Goal: Obtain resource: Download file/media

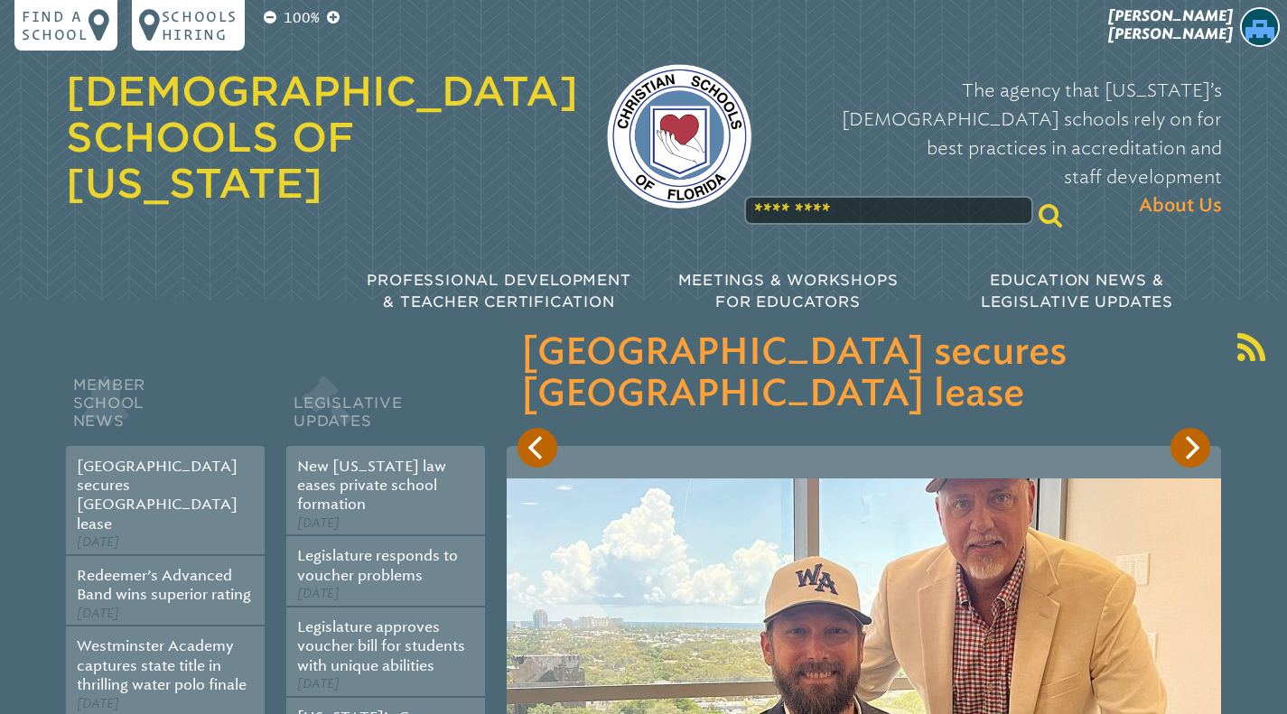
click at [219, 272] on span "School Accreditation" at bounding box center [209, 291] width 137 height 39
click at [1207, 30] on span "[PERSON_NAME]" at bounding box center [1170, 24] width 125 height 35
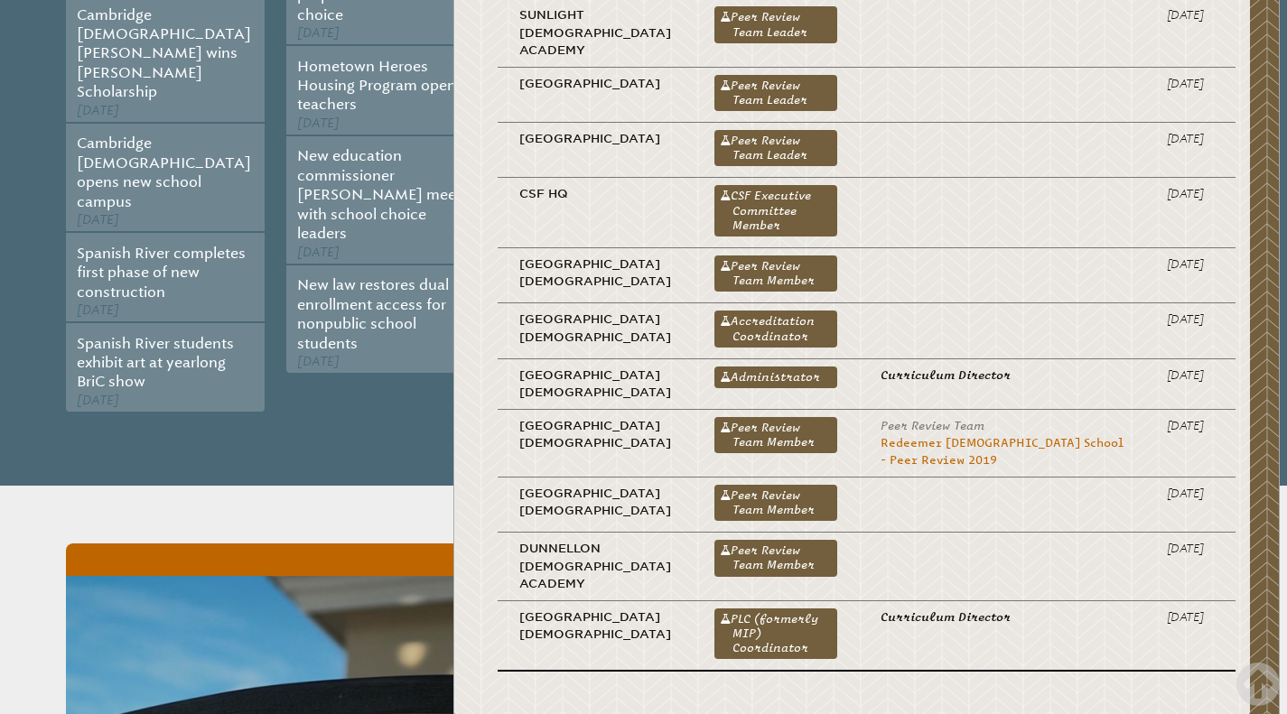
scroll to position [831, 0]
click at [775, 389] on link "Administrator" at bounding box center [775, 378] width 122 height 22
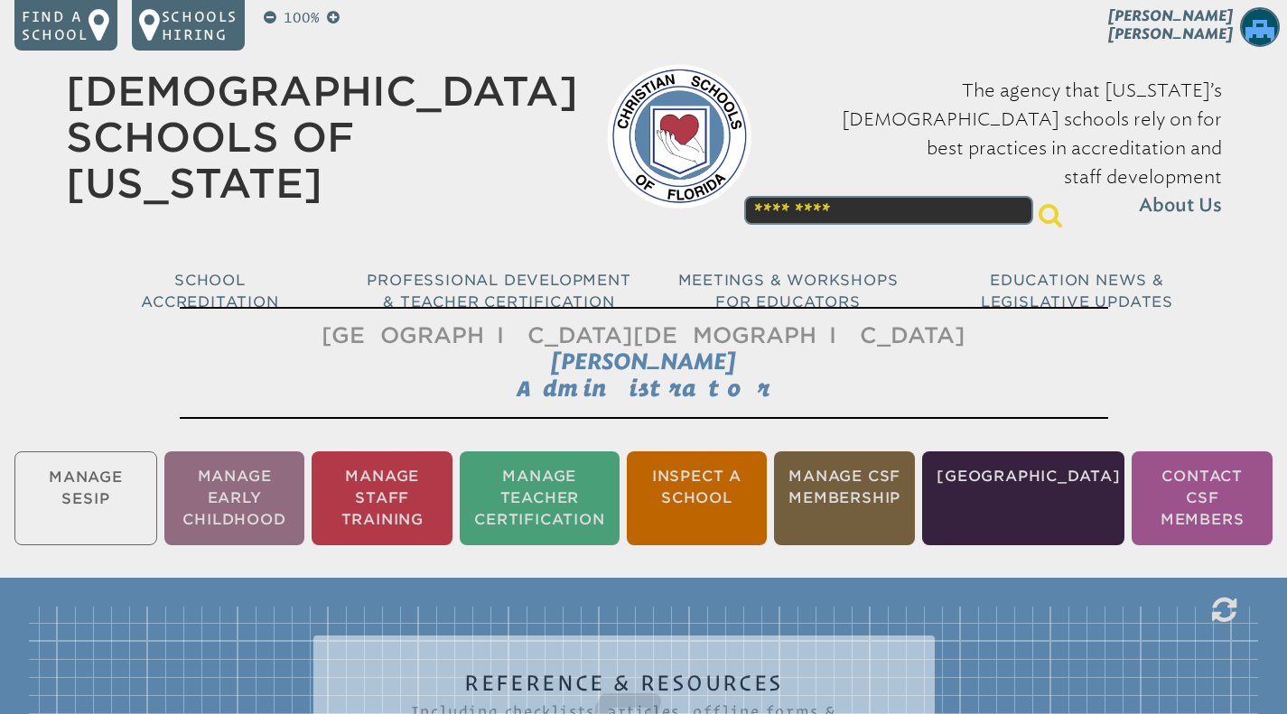
click at [721, 490] on li "Inspect a School" at bounding box center [697, 498] width 141 height 94
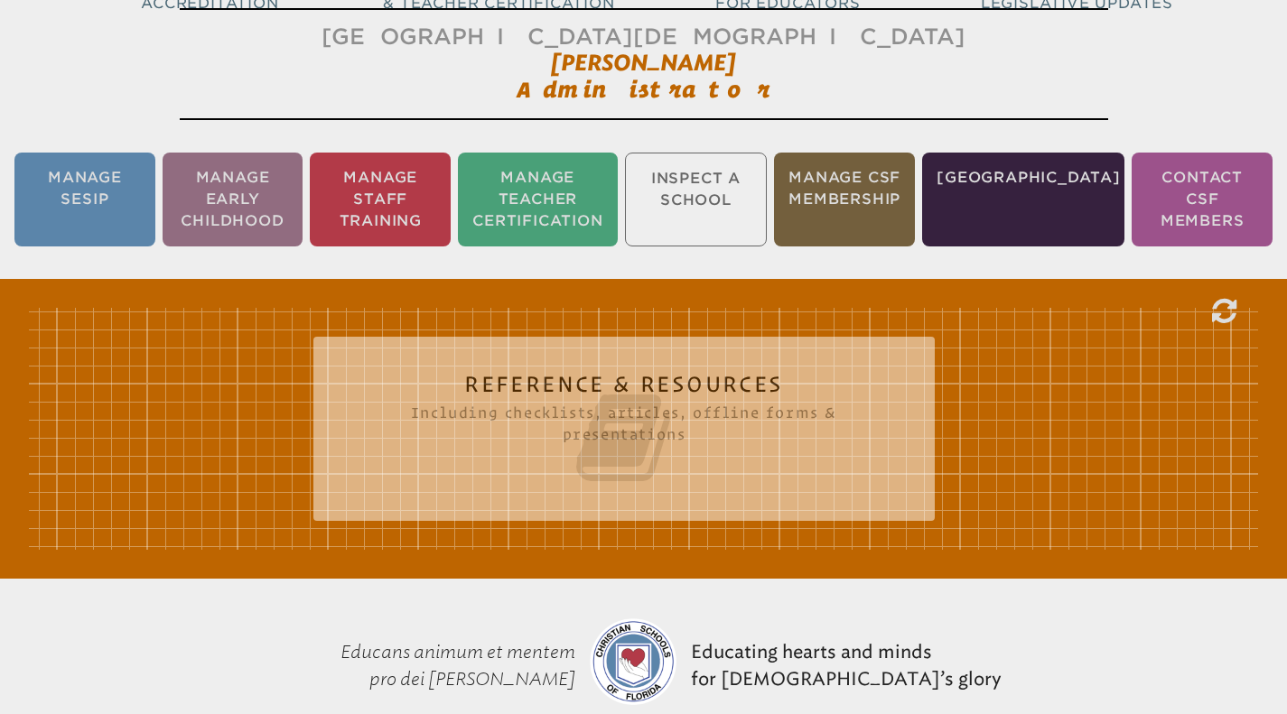
scroll to position [300, 0]
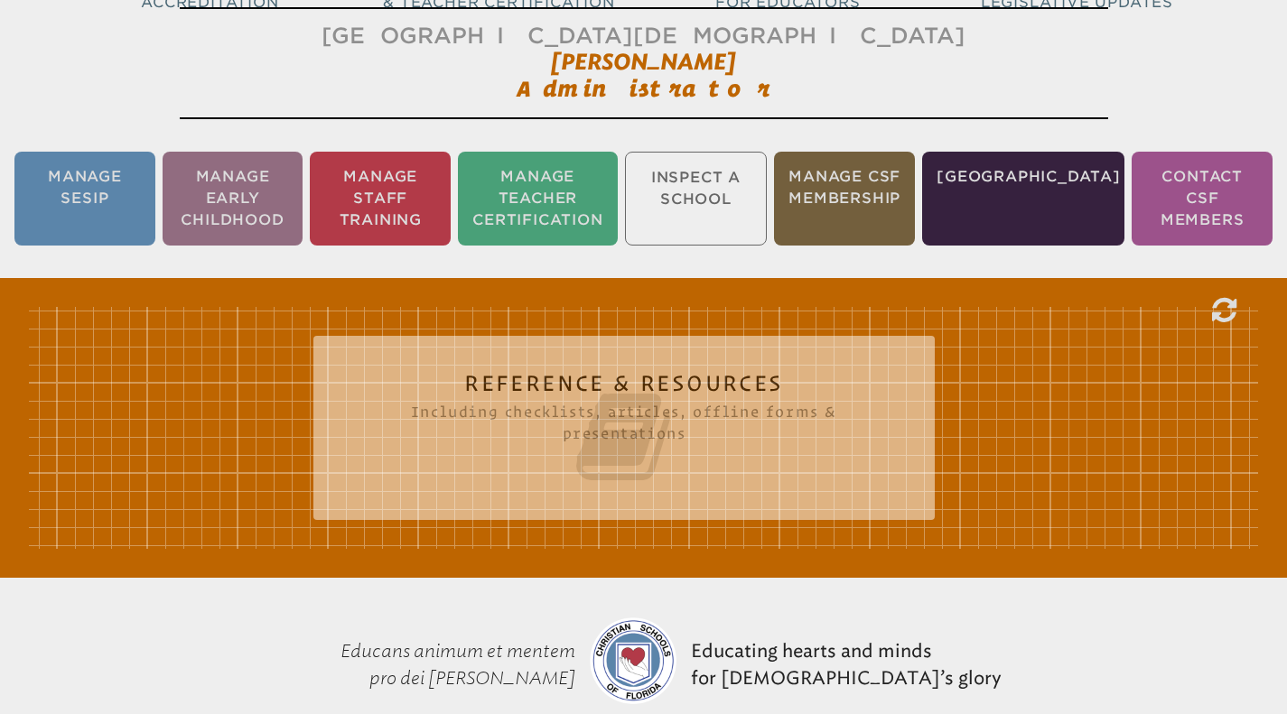
click at [599, 372] on h2 "Reference & Resources Including checklists, articles, offline forms & presentat…" at bounding box center [623, 430] width 549 height 116
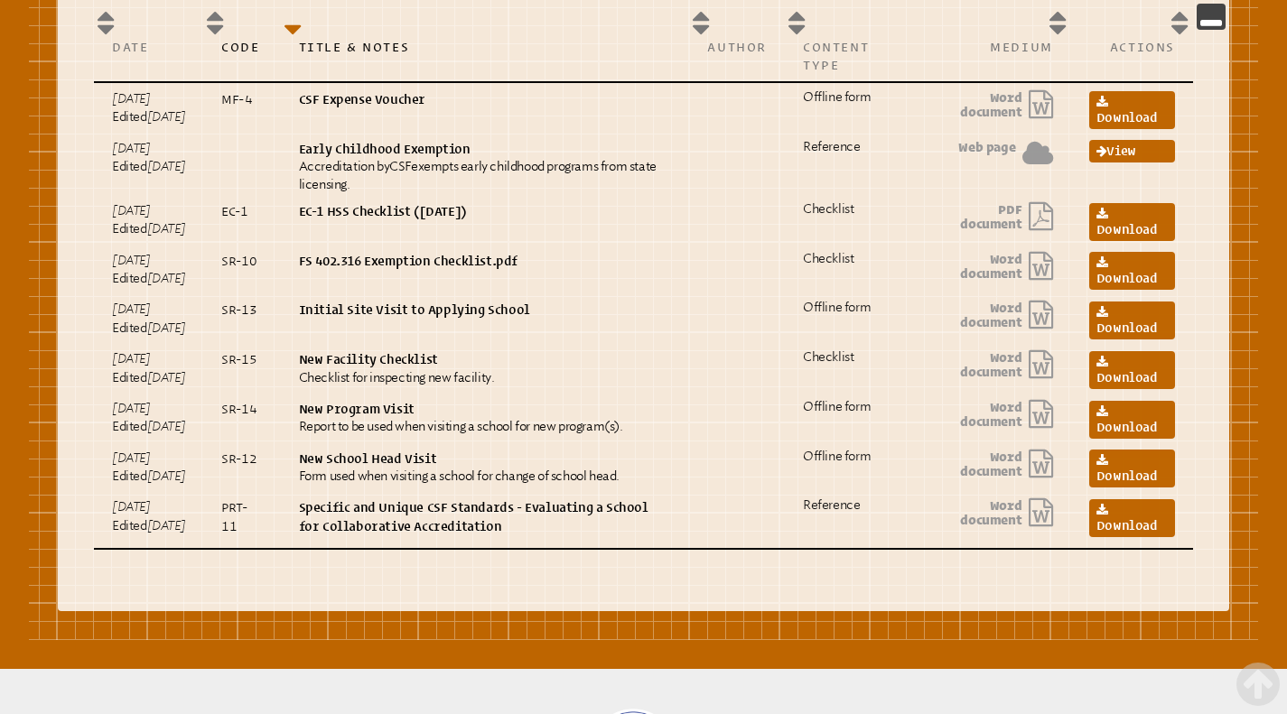
scroll to position [855, 0]
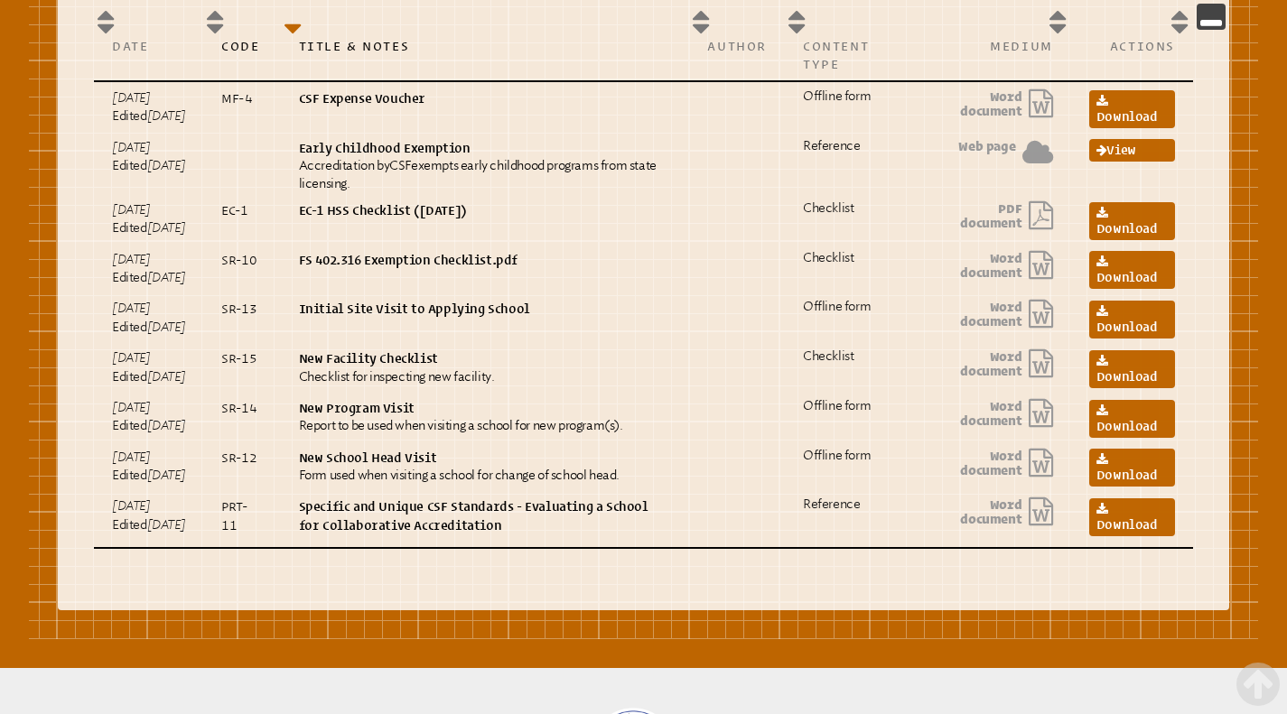
click at [1126, 438] on link "Download" at bounding box center [1132, 419] width 86 height 38
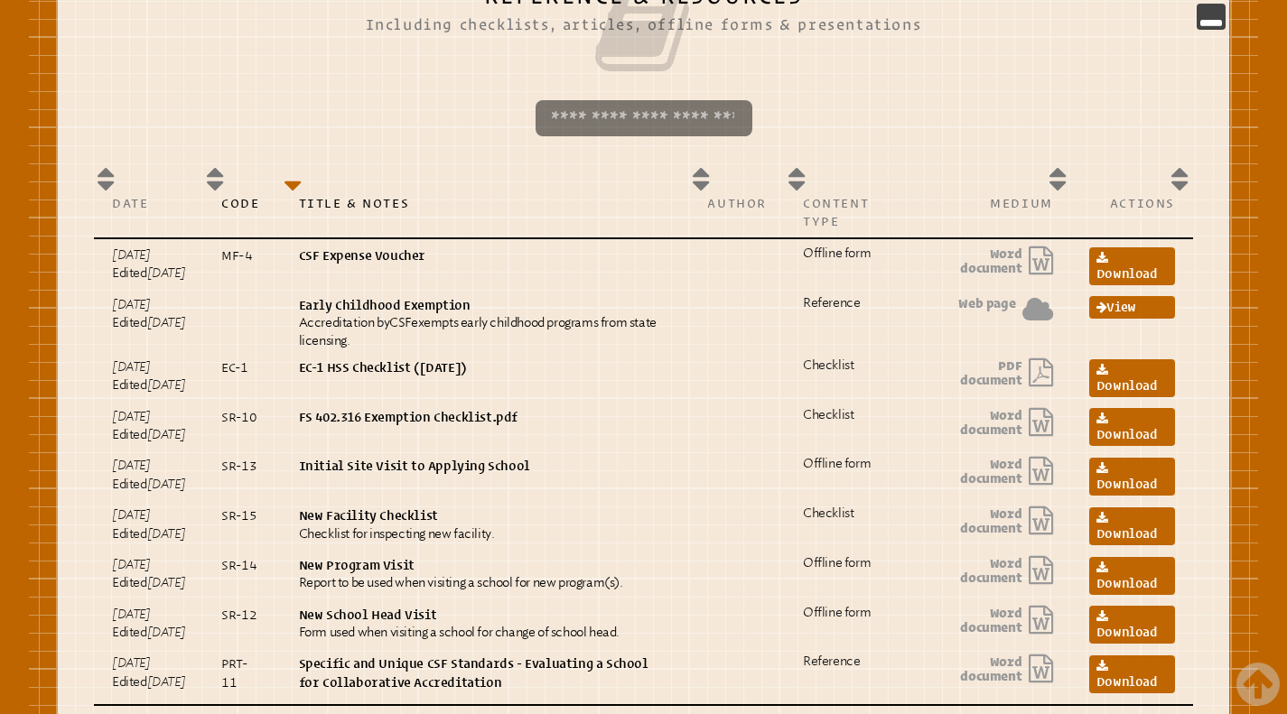
scroll to position [692, 0]
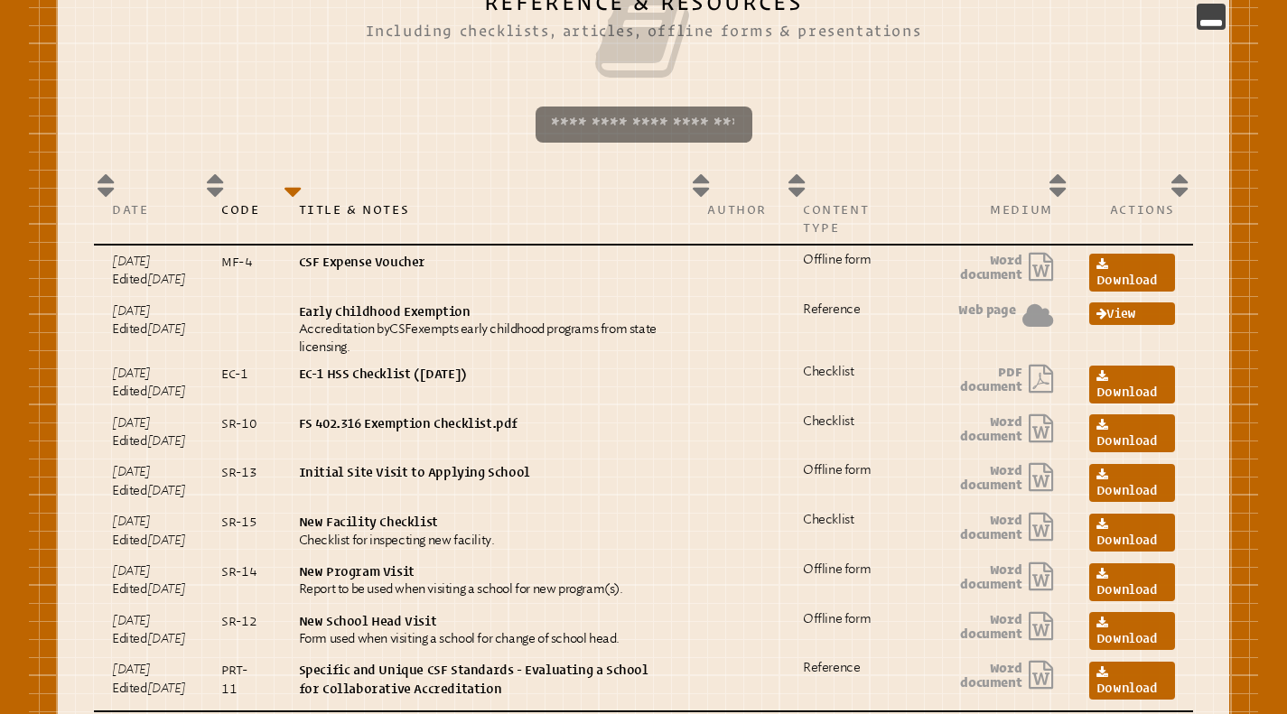
click at [1116, 401] on link "Download" at bounding box center [1132, 385] width 86 height 38
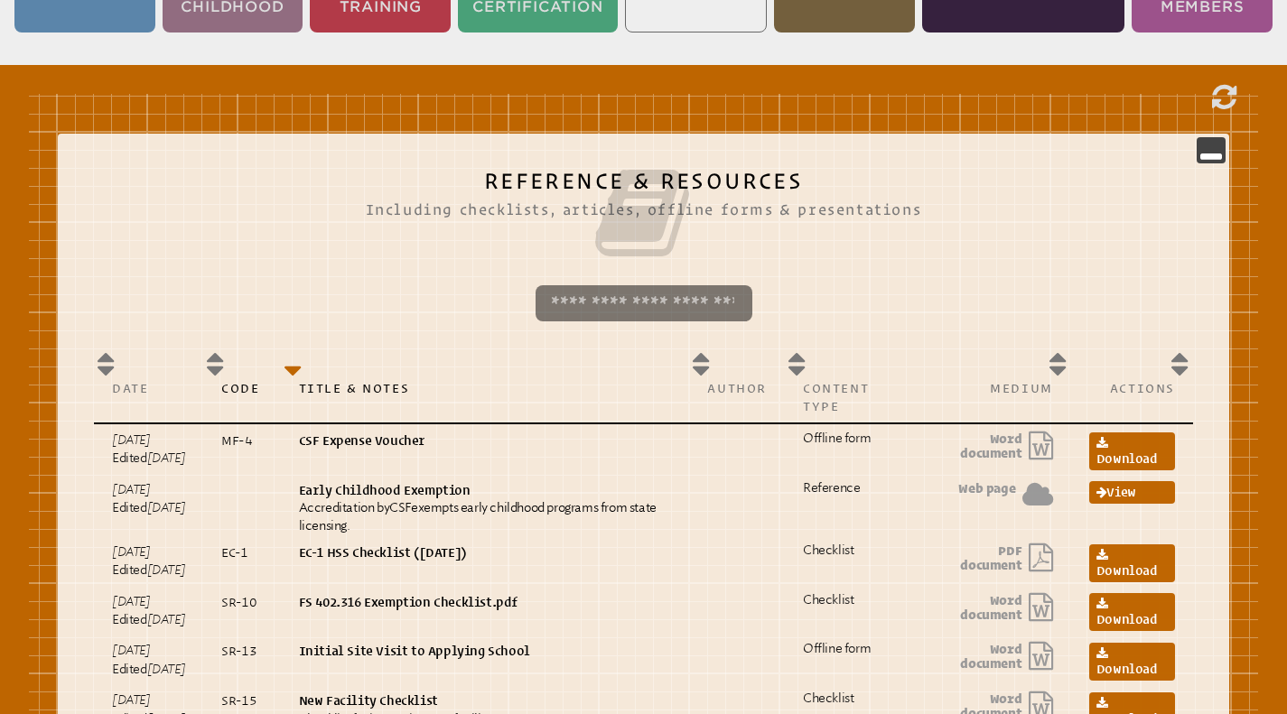
scroll to position [507, 0]
